Goal: Transaction & Acquisition: Purchase product/service

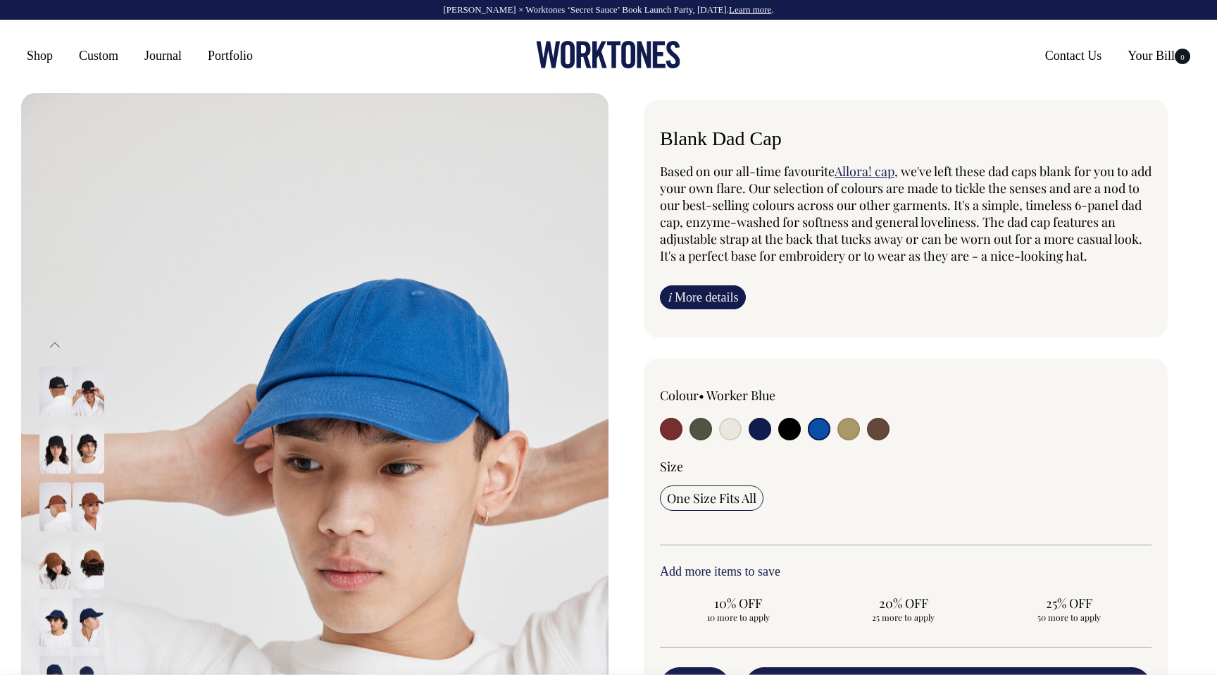
select select "Worker Blue"
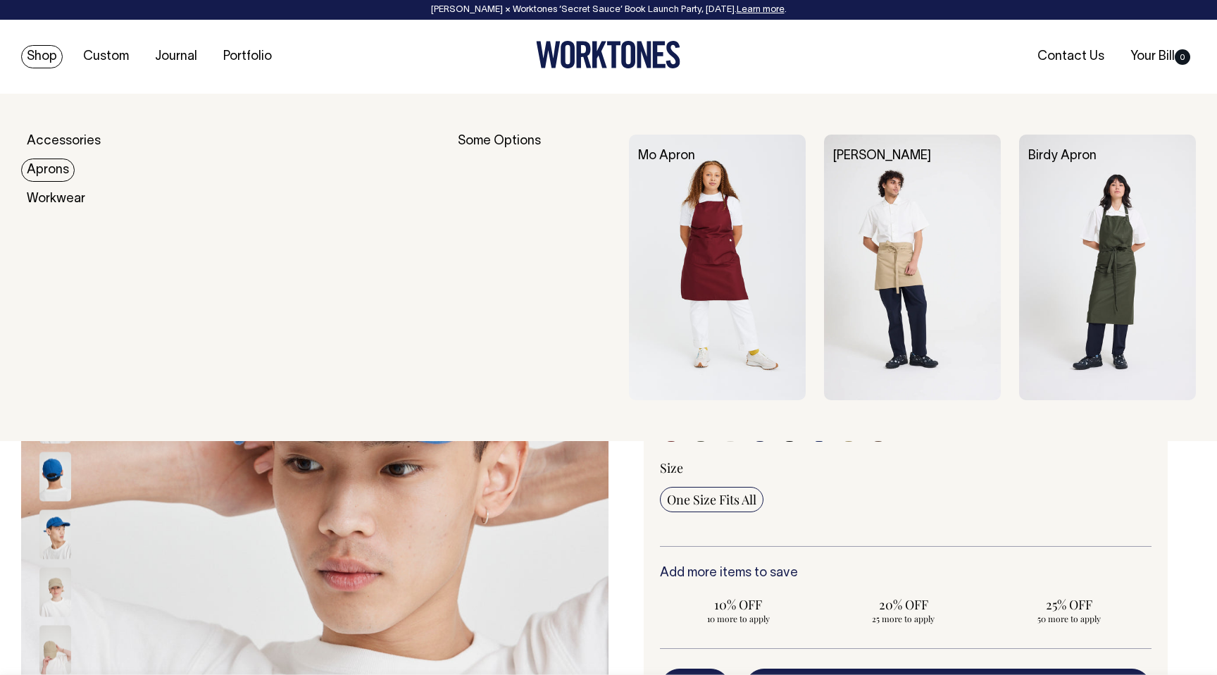
click at [56, 180] on link "Aprons" at bounding box center [48, 169] width 54 height 23
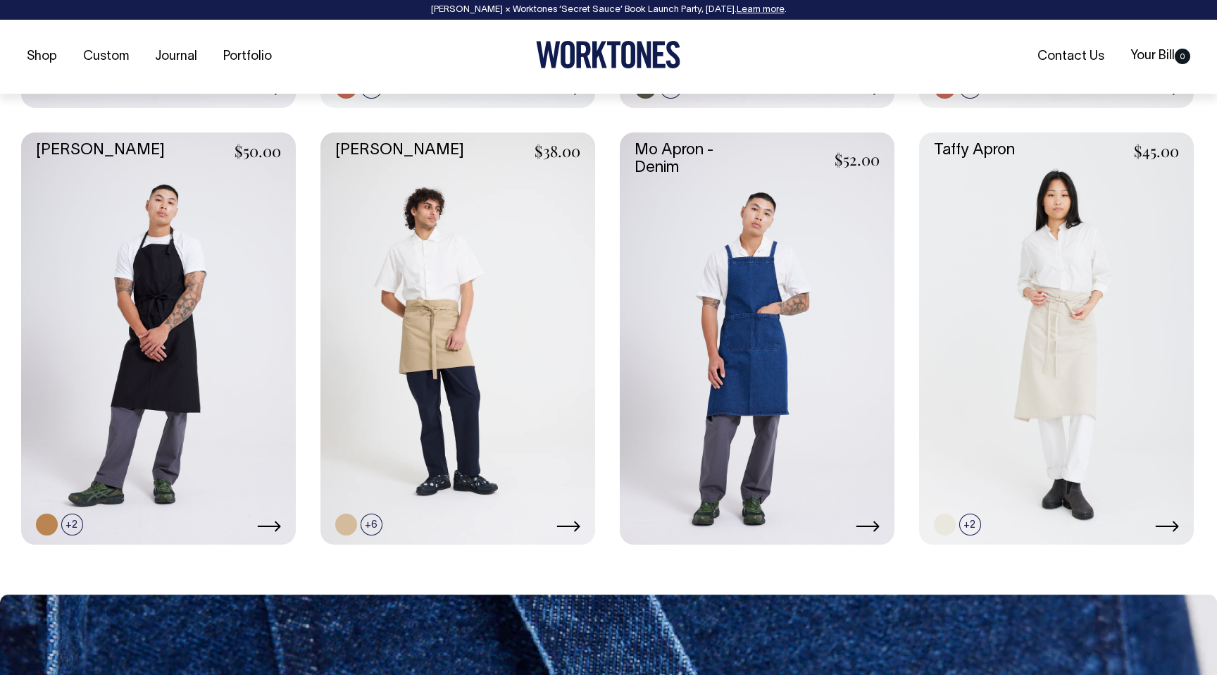
scroll to position [1006, 0]
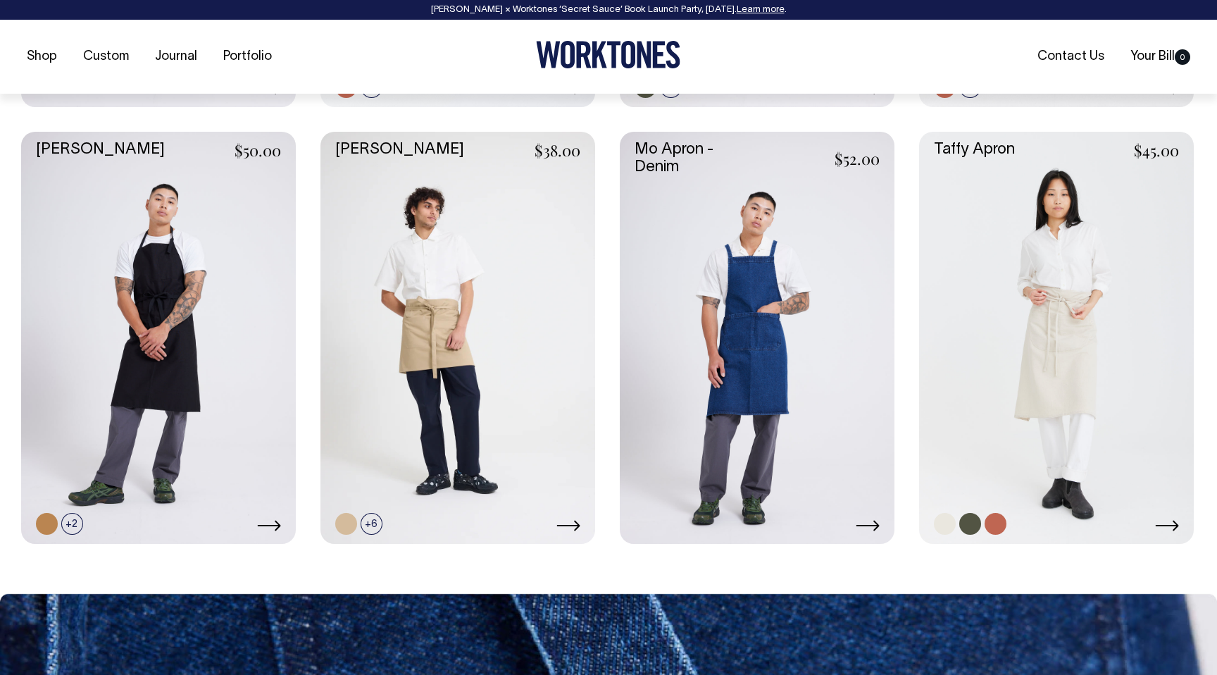
click at [1125, 332] on link at bounding box center [1056, 338] width 275 height 412
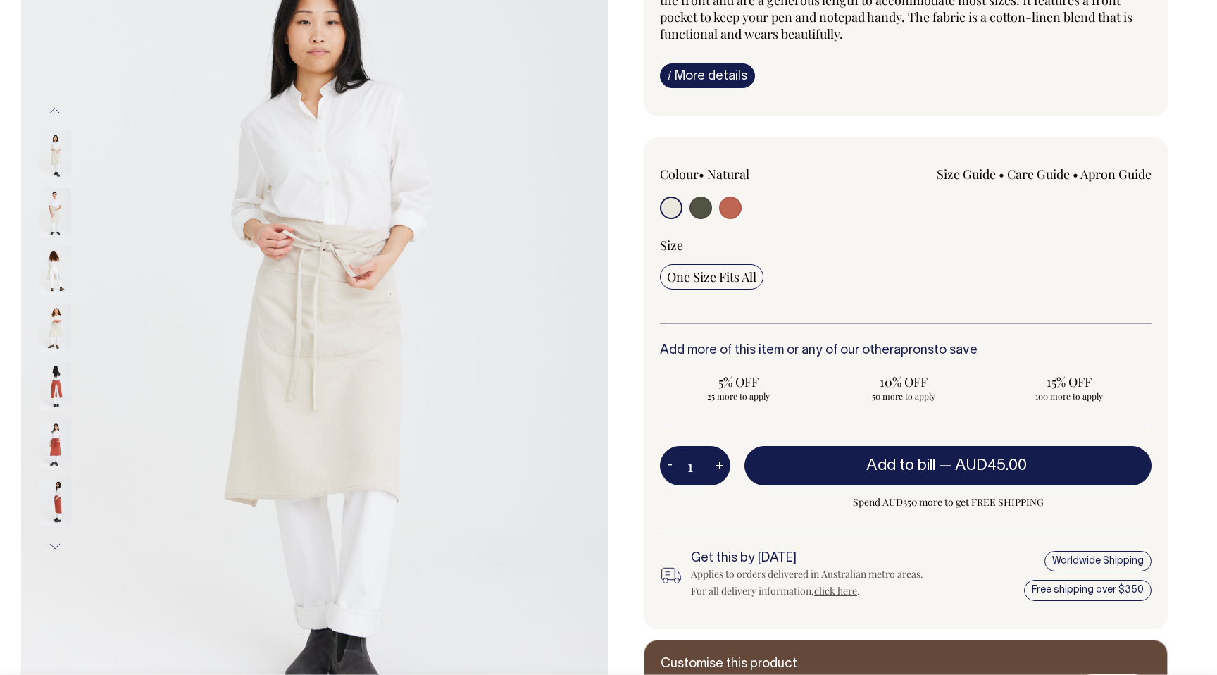
scroll to position [208, 0]
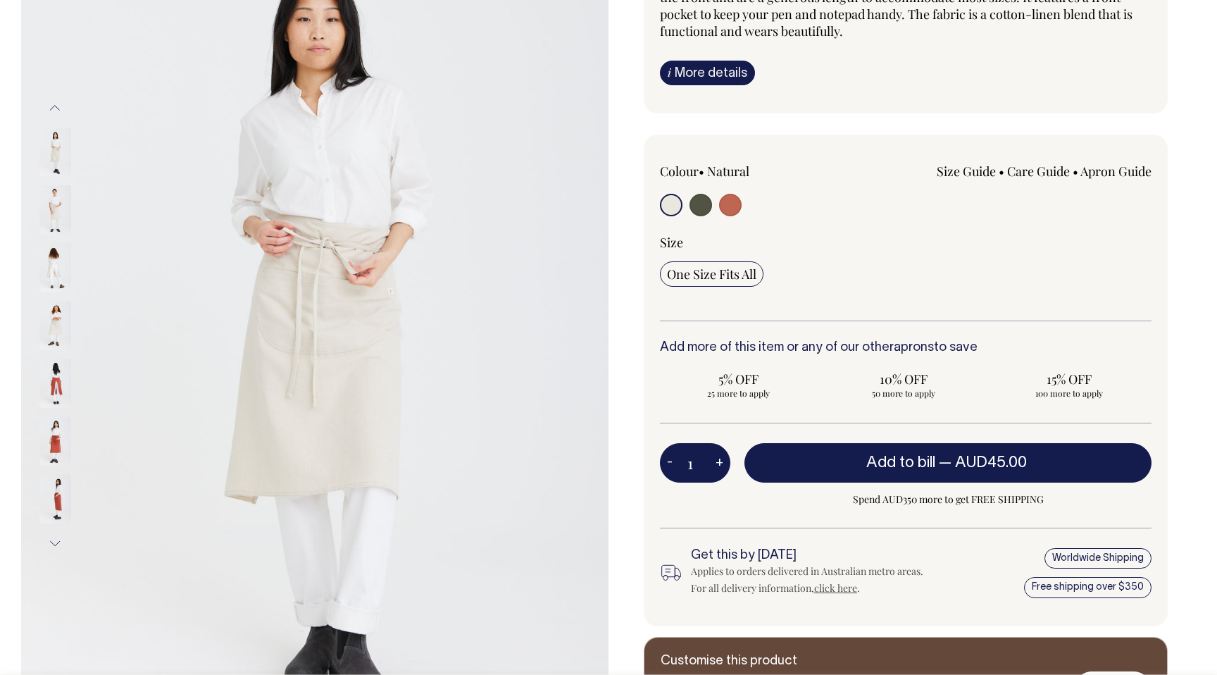
click at [65, 154] on img at bounding box center [55, 151] width 32 height 49
click at [46, 151] on img at bounding box center [55, 151] width 32 height 49
click at [60, 233] on img at bounding box center [55, 209] width 32 height 49
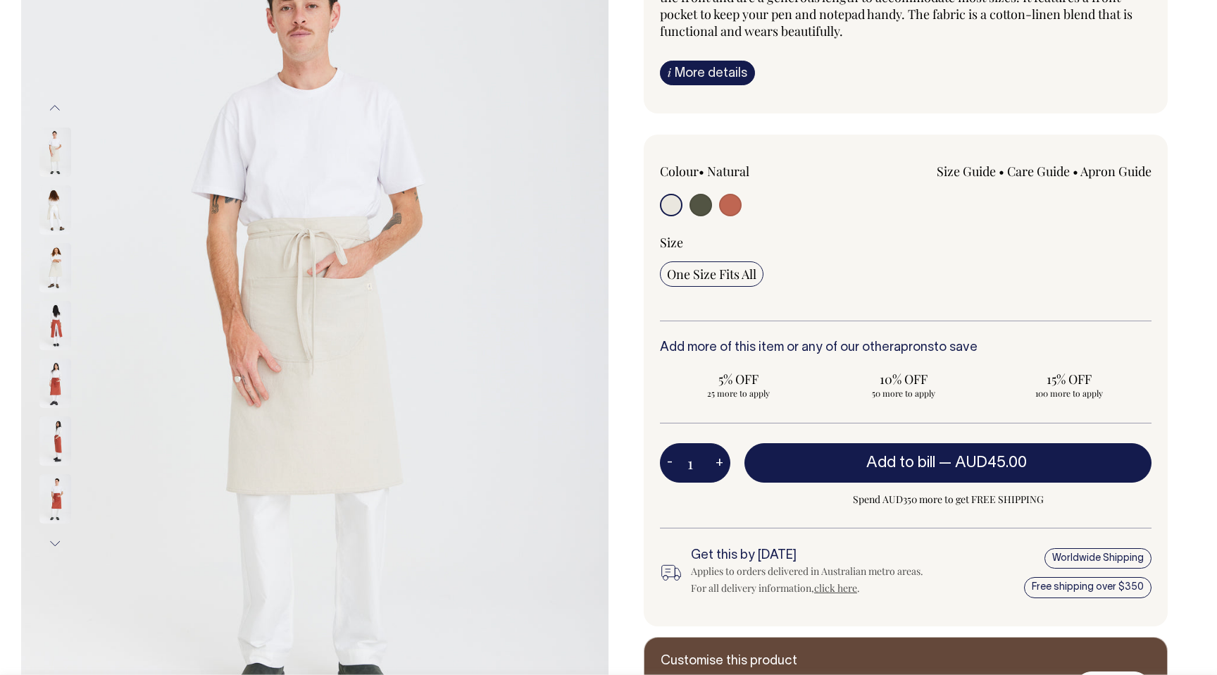
click at [49, 275] on img at bounding box center [55, 267] width 32 height 49
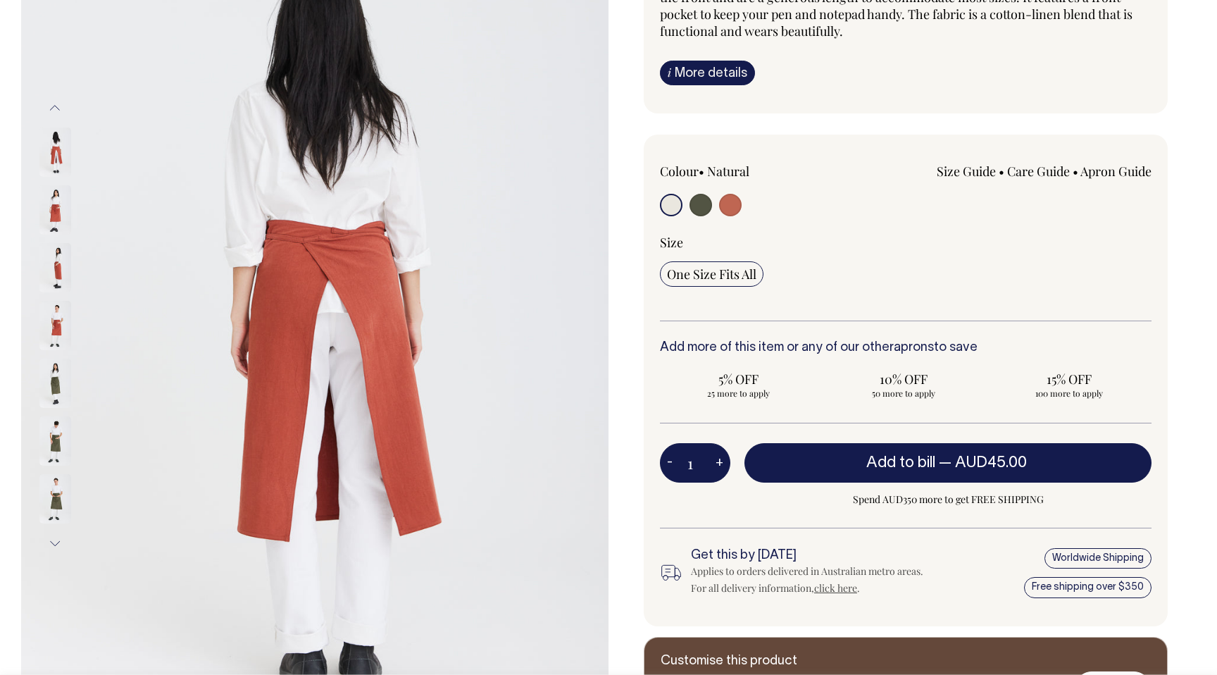
click at [49, 275] on img at bounding box center [55, 267] width 32 height 49
click at [55, 109] on button "Previous" at bounding box center [54, 108] width 21 height 32
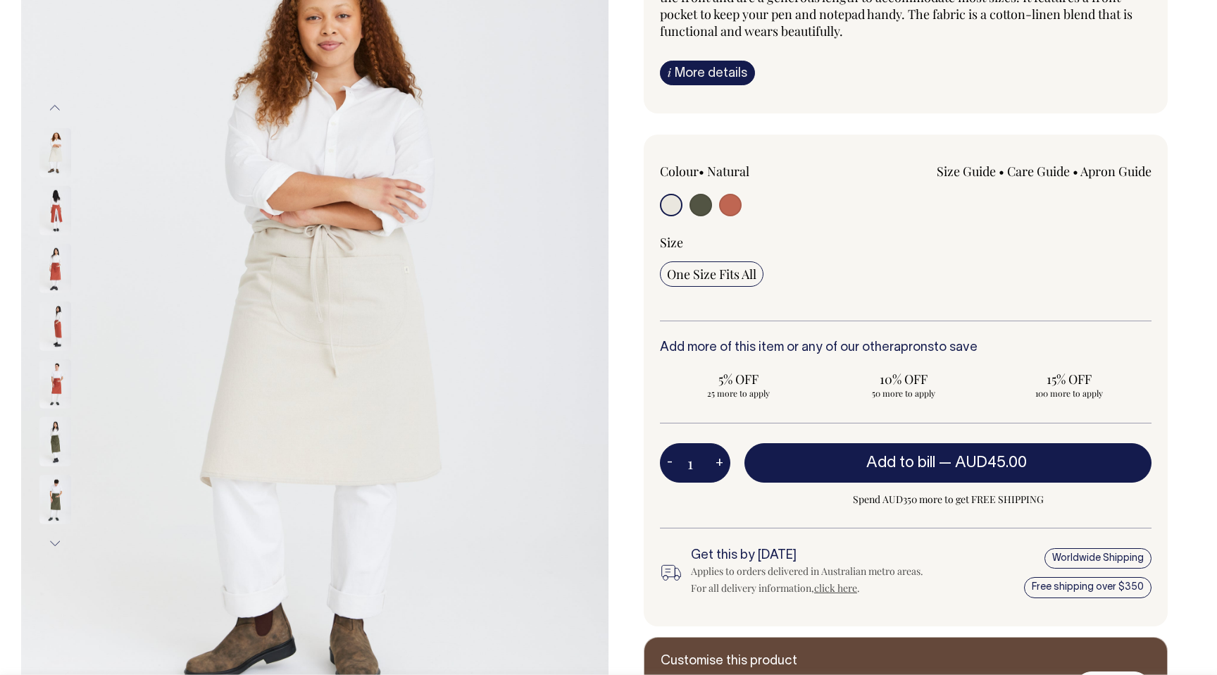
click at [50, 166] on img at bounding box center [55, 151] width 32 height 49
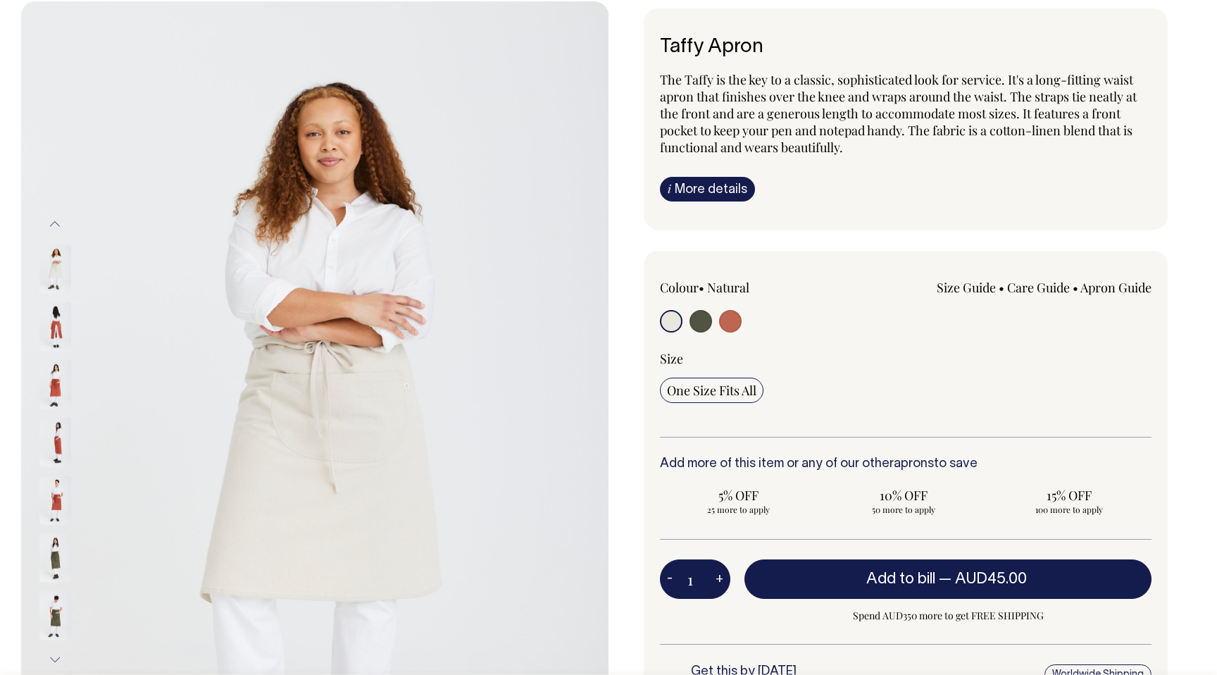
scroll to position [92, 0]
